Goal: Contribute content: Add original content to the website for others to see

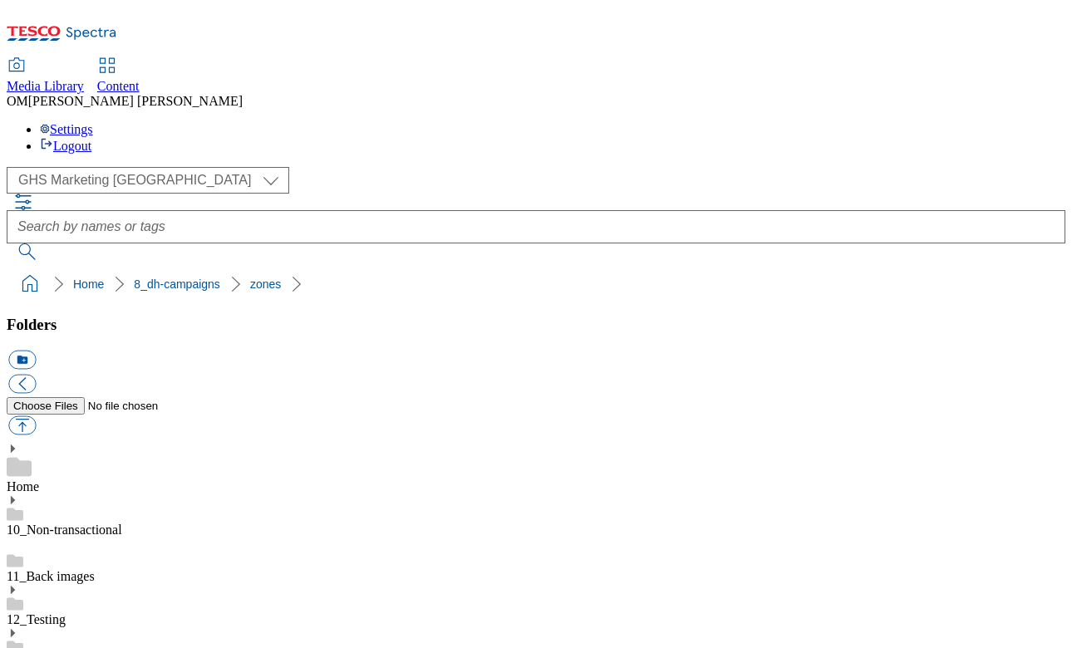
scroll to position [938, 0]
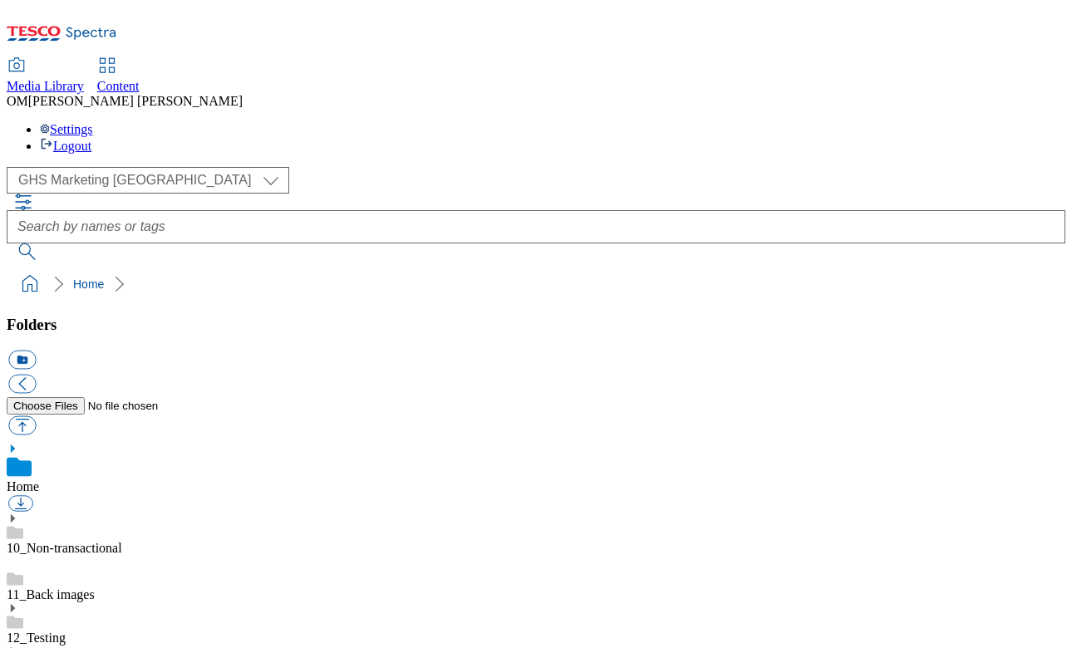
scroll to position [116, 0]
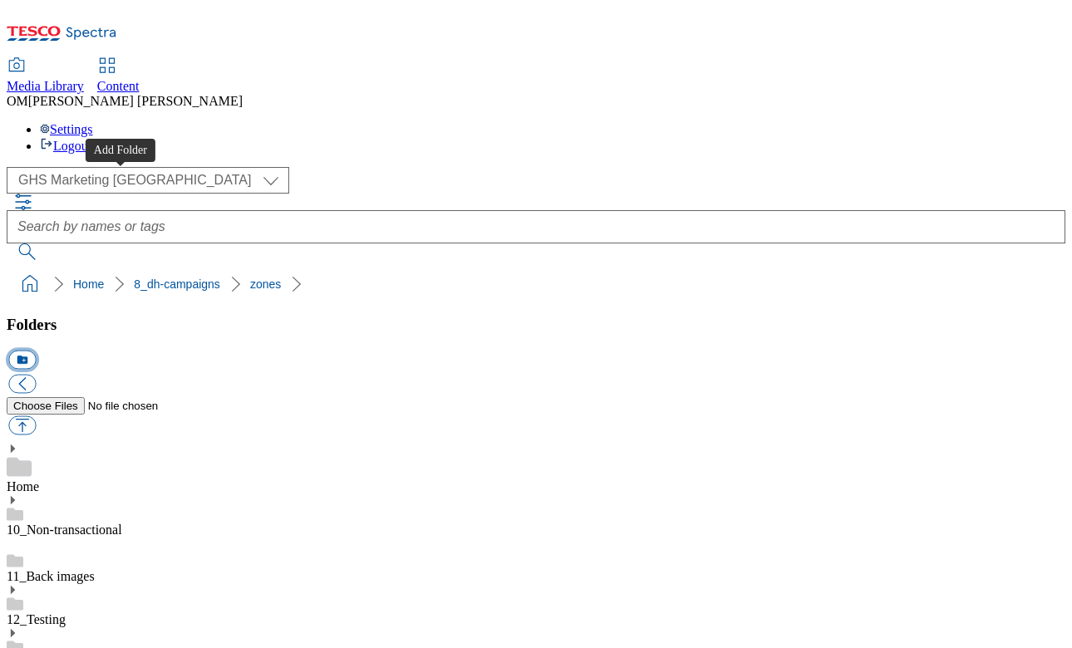
click at [36, 351] on button "icon_new_folder" at bounding box center [21, 360] width 27 height 19
paste input "541994"
type input "541994 SGS BZP"
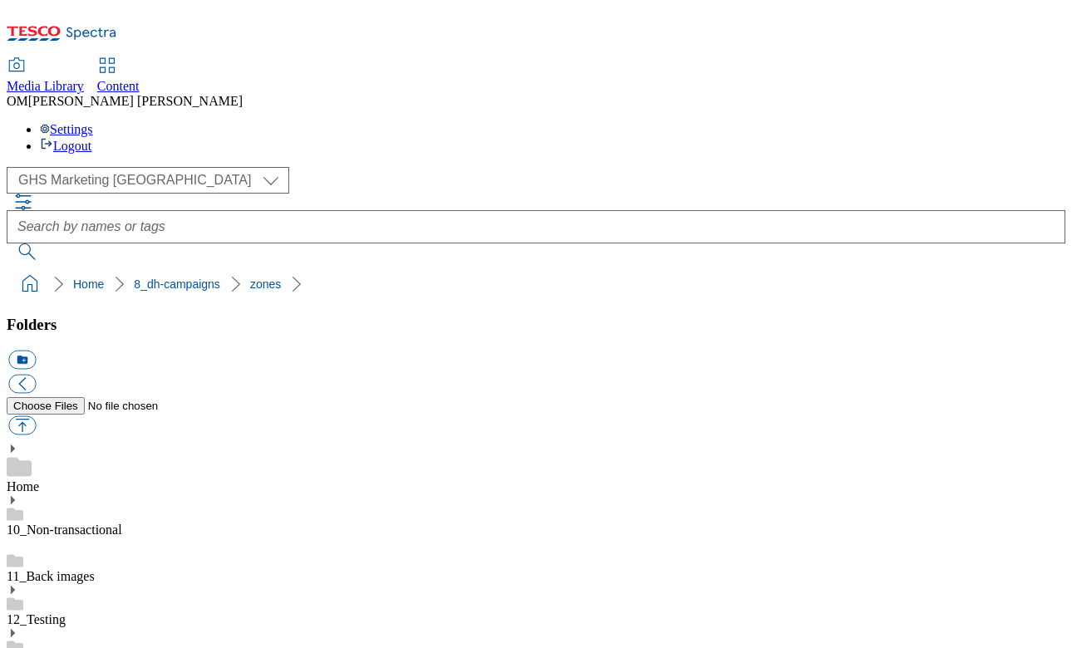
scroll to position [2324, 0]
click at [36, 416] on button "button" at bounding box center [21, 425] width 27 height 19
type input "C:\fakepath\541994-SGS-Brand-Zone-Page-buylistheader.png"
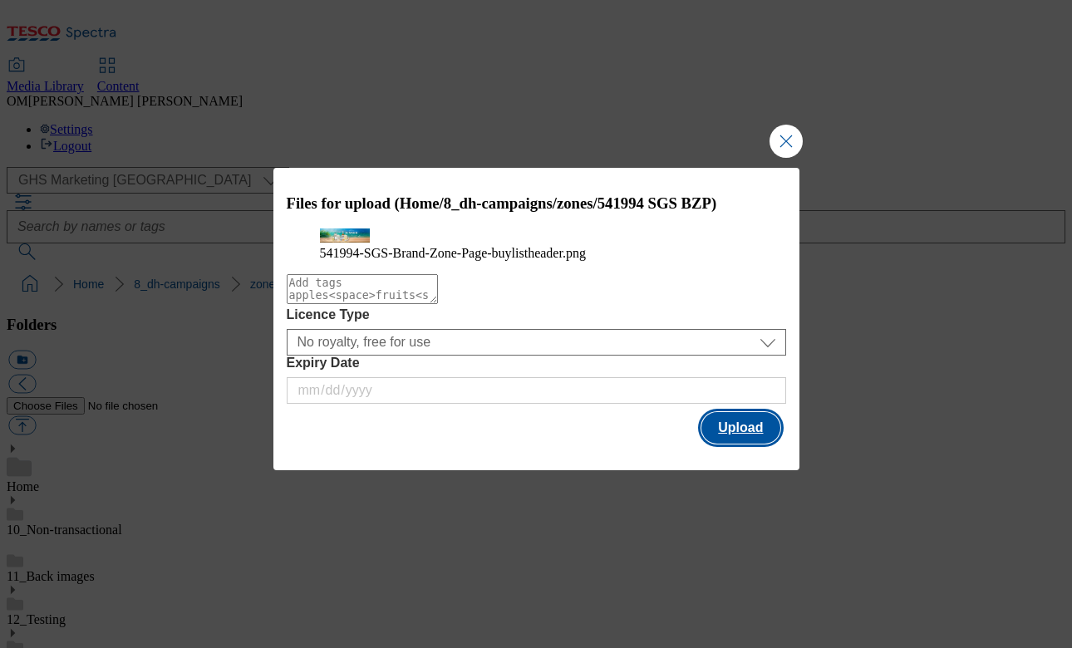
click at [753, 444] on button "Upload" at bounding box center [740, 428] width 78 height 32
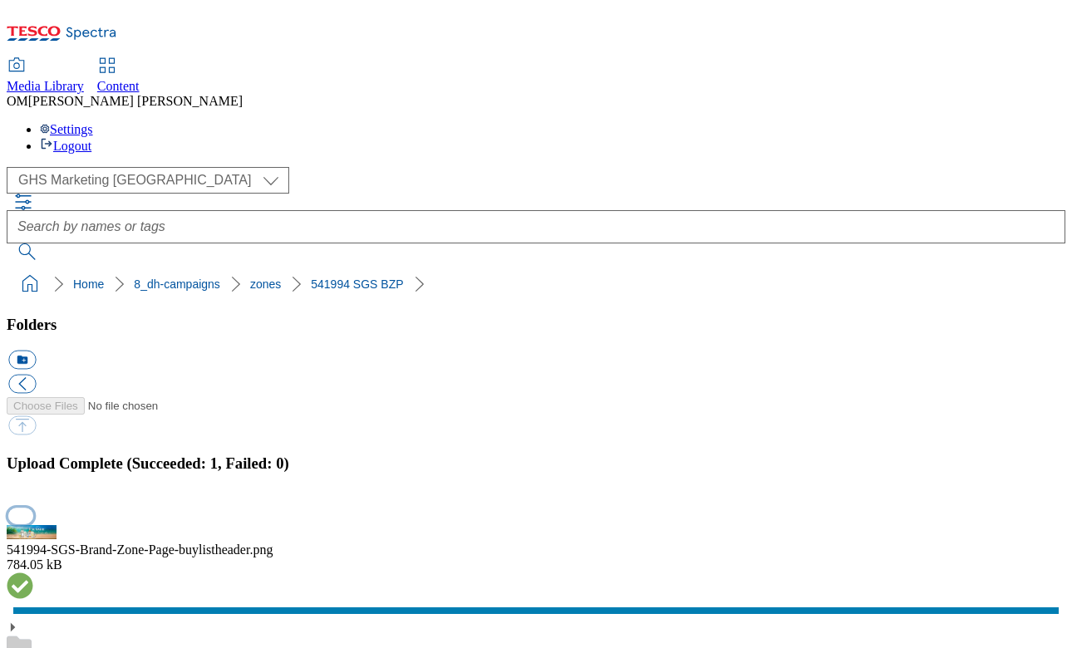
click at [33, 508] on button "button" at bounding box center [20, 516] width 25 height 16
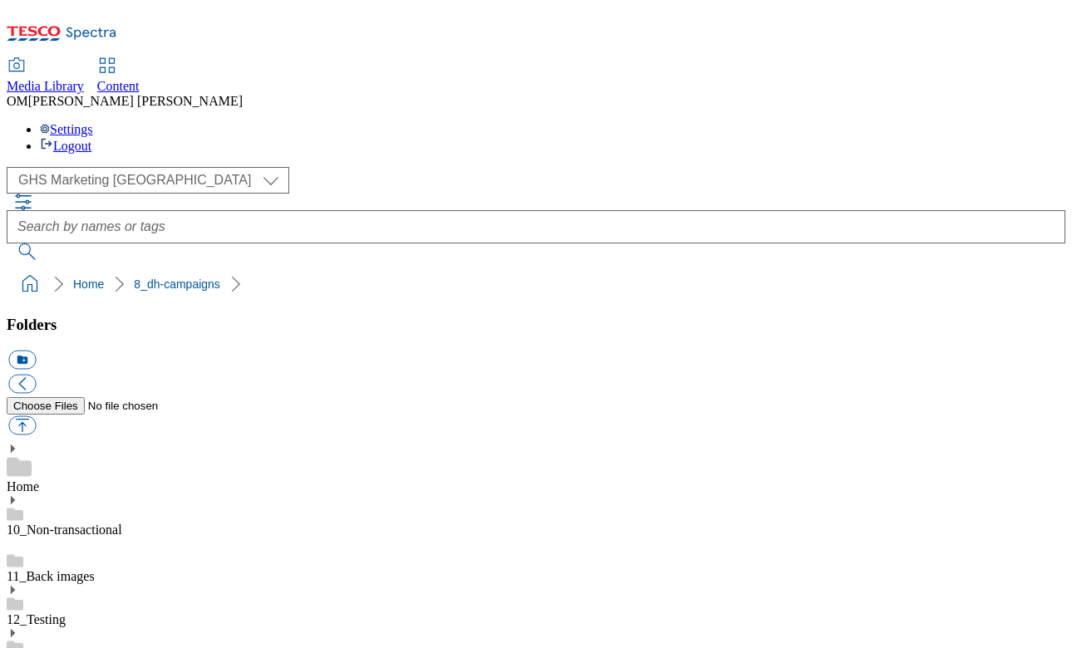
scroll to position [164, 0]
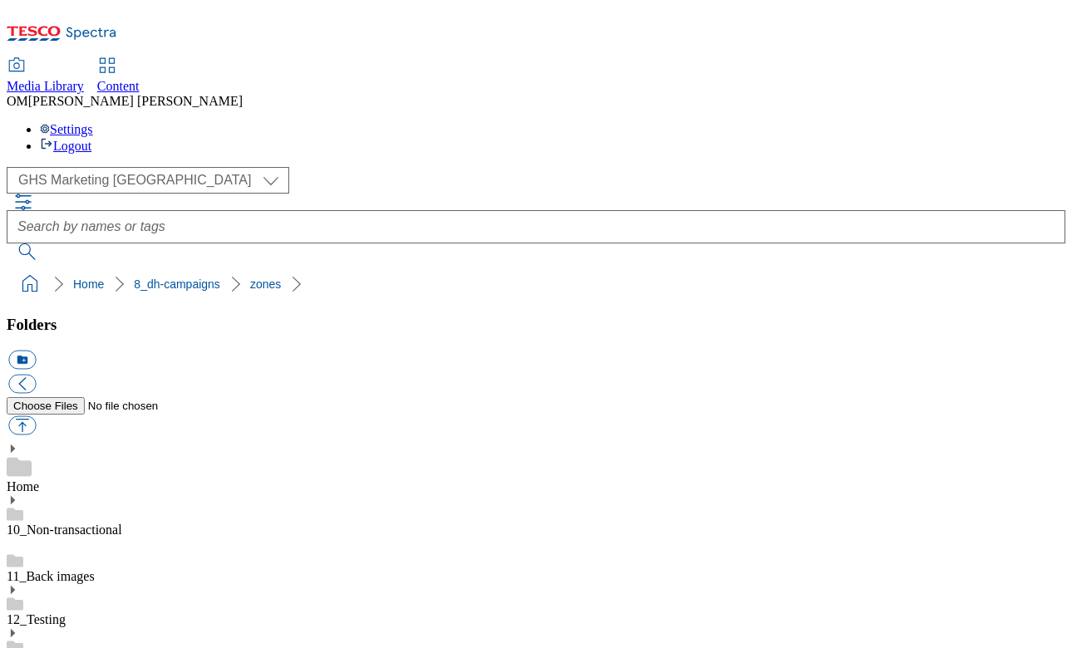
scroll to position [2424, 0]
